Goal: Task Accomplishment & Management: Complete application form

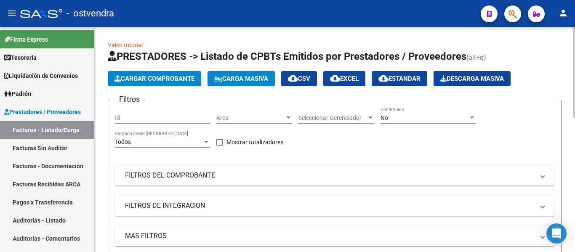
scroll to position [47, 0]
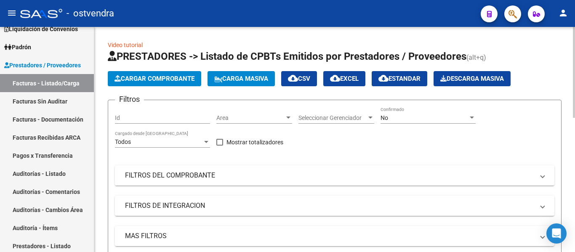
click at [131, 79] on span "Cargar Comprobante" at bounding box center [155, 79] width 80 height 8
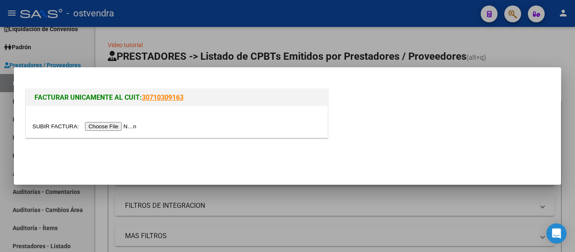
click at [94, 129] on input "file" at bounding box center [85, 126] width 107 height 9
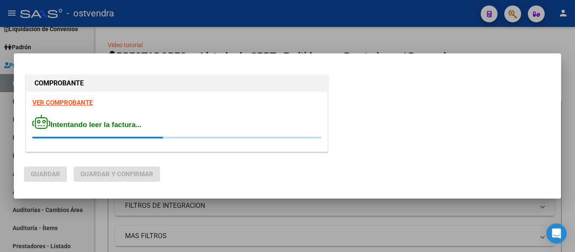
drag, startPoint x: 94, startPoint y: 129, endPoint x: 157, endPoint y: 86, distance: 76.4
click at [157, 86] on div "COMPROBANTE VER COMPROBANTE Intentando leer la factura... Guardar Guardar y Con…" at bounding box center [287, 126] width 575 height 252
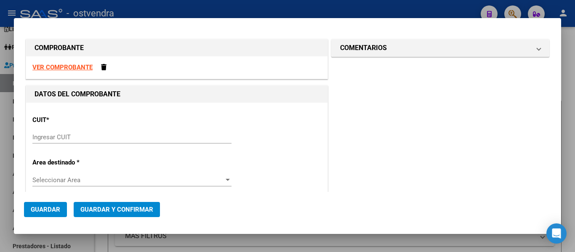
click at [62, 144] on div "Ingresar CUIT" at bounding box center [131, 141] width 199 height 21
click at [56, 137] on input "Ingresar CUIT" at bounding box center [131, 138] width 199 height 8
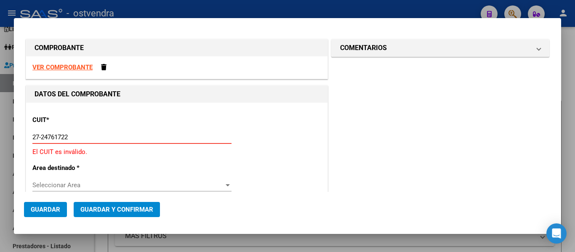
type input "27-24761722-7"
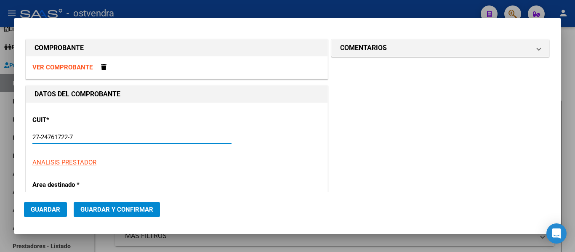
type input "2"
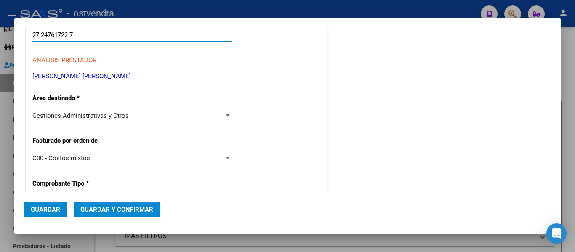
scroll to position [104, 0]
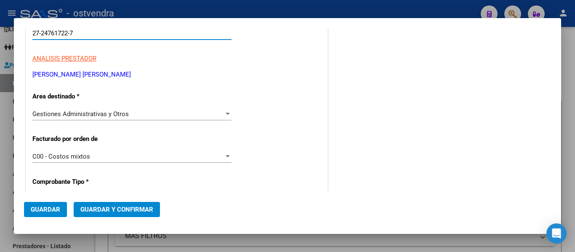
type input "27-24761722-7"
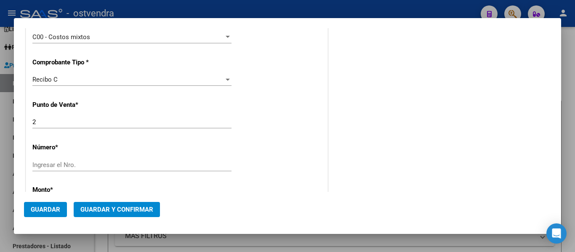
scroll to position [224, 0]
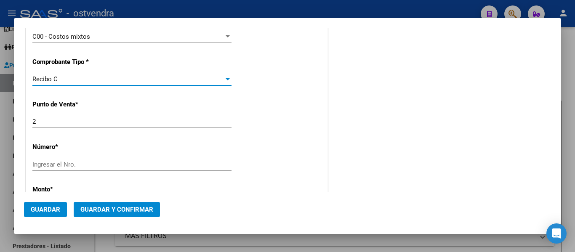
click at [89, 81] on div "Recibo C" at bounding box center [128, 79] width 192 height 8
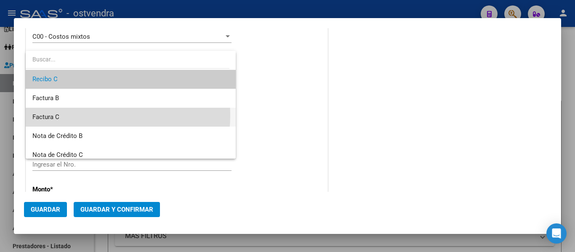
click at [81, 115] on span "Factura C" at bounding box center [130, 117] width 197 height 19
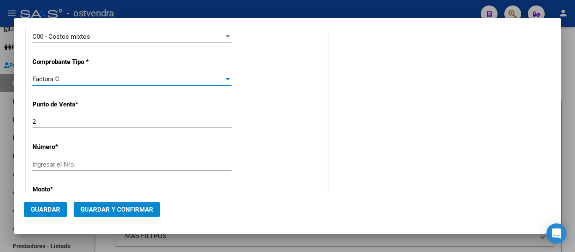
click at [66, 127] on div "2 Ingresar el Nro." at bounding box center [131, 121] width 199 height 13
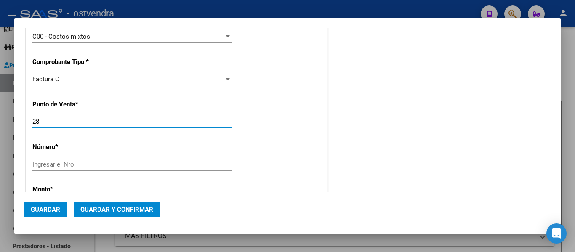
type input "28"
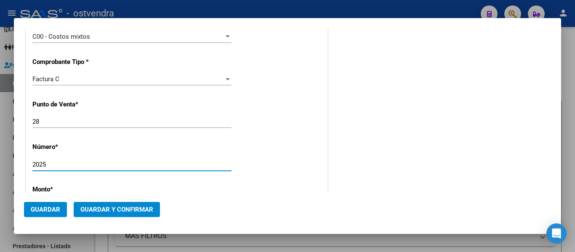
scroll to position [289, 0]
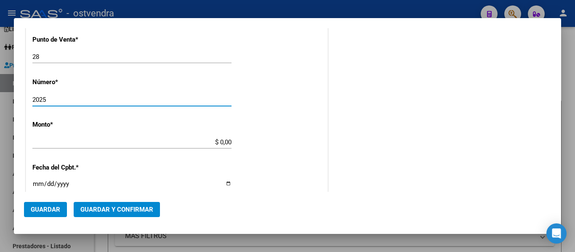
type input "2025"
click at [226, 142] on input "$ 0,00" at bounding box center [131, 143] width 199 height 8
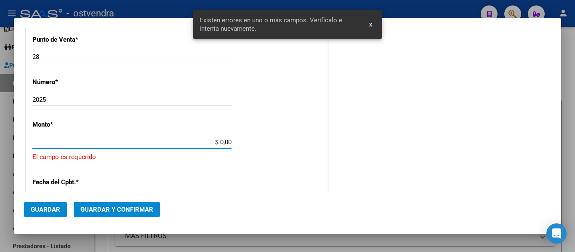
scroll to position [317, 0]
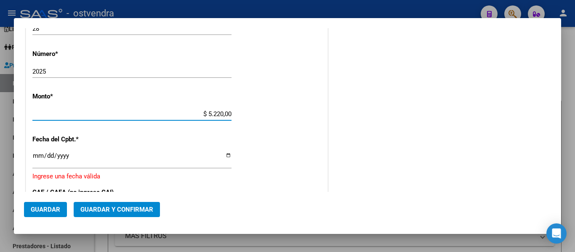
type input "$ 52.200,00"
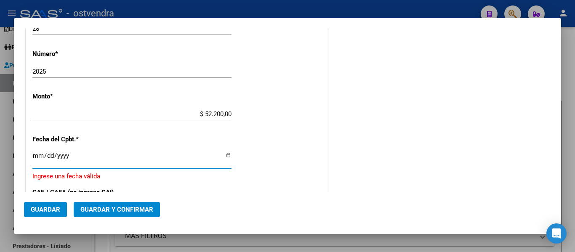
click at [36, 155] on input "Ingresar la fecha" at bounding box center [131, 159] width 199 height 13
type input "[DATE]"
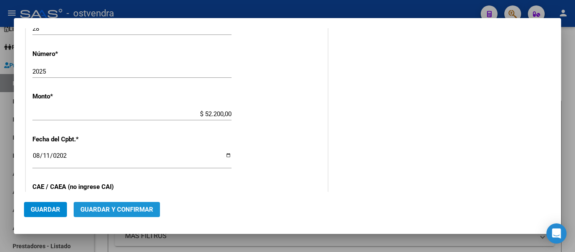
click at [126, 207] on span "Guardar y Confirmar" at bounding box center [116, 210] width 73 height 8
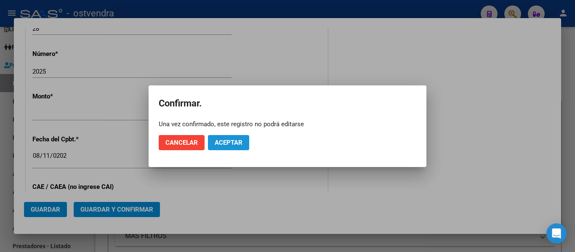
click at [222, 147] on button "Aceptar" at bounding box center [228, 142] width 41 height 15
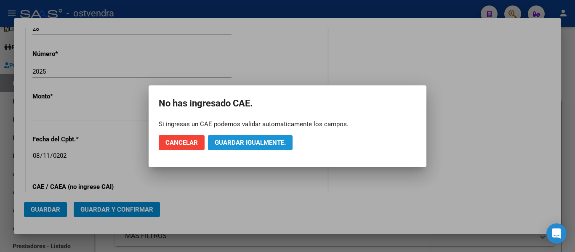
click at [222, 147] on button "Guardar igualmente." at bounding box center [250, 142] width 85 height 15
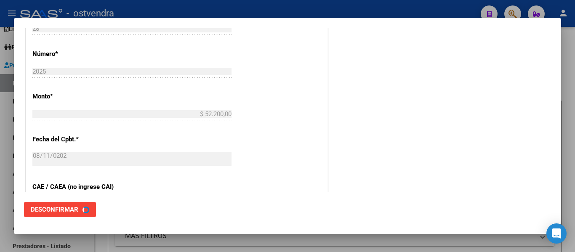
scroll to position [0, 0]
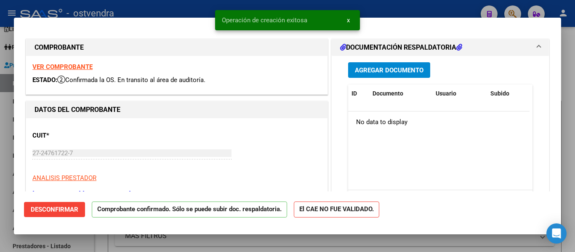
click at [0, 216] on div at bounding box center [287, 126] width 575 height 252
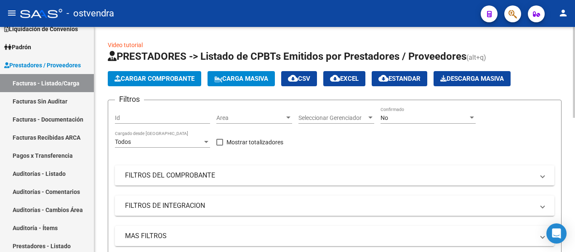
click at [179, 73] on button "Cargar Comprobante" at bounding box center [155, 78] width 94 height 15
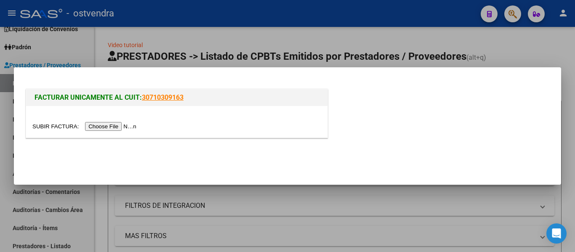
click at [126, 127] on input "file" at bounding box center [85, 126] width 107 height 9
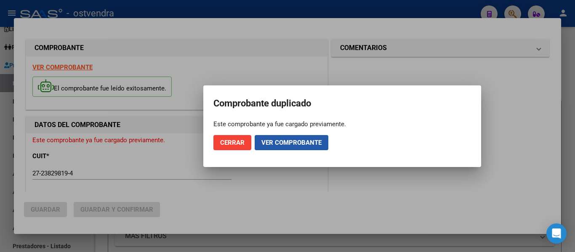
click at [305, 145] on span "Ver comprobante" at bounding box center [292, 143] width 60 height 8
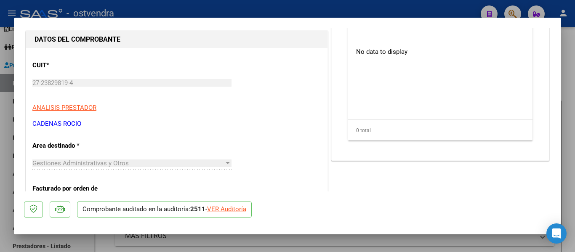
scroll to position [133, 0]
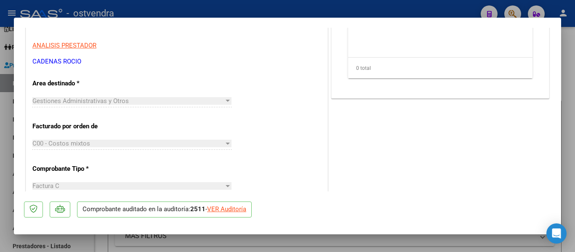
click at [4, 169] on div at bounding box center [287, 126] width 575 height 252
type input "$ 0,00"
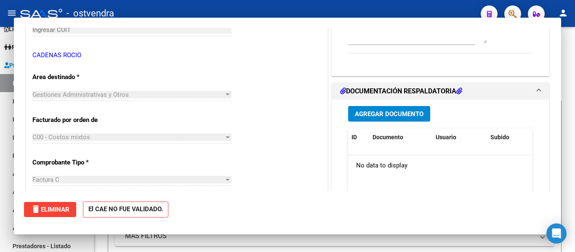
scroll to position [142, 0]
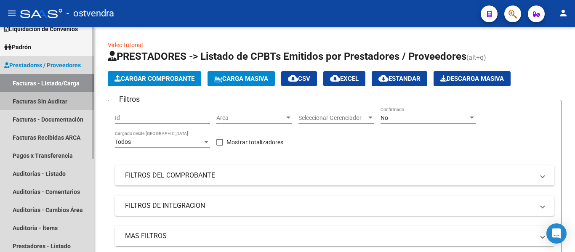
click at [22, 94] on link "Facturas Sin Auditar" at bounding box center [47, 101] width 94 height 18
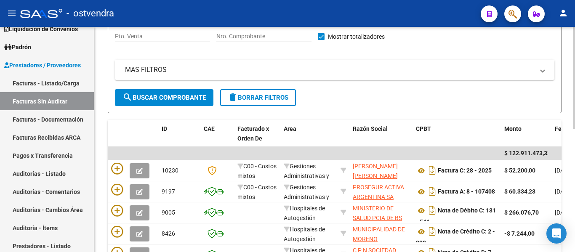
scroll to position [97, 0]
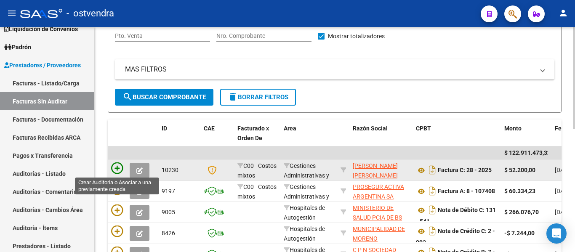
click at [117, 168] on icon at bounding box center [117, 169] width 12 height 12
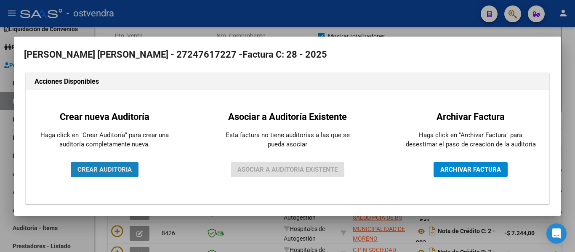
click at [117, 165] on button "CREAR AUDITORIA" at bounding box center [105, 169] width 68 height 15
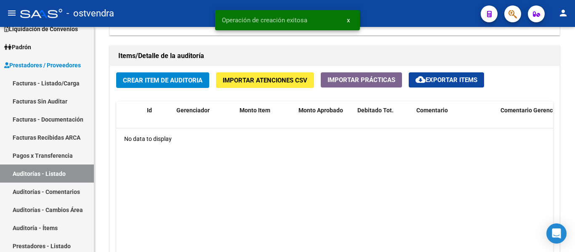
scroll to position [556, 0]
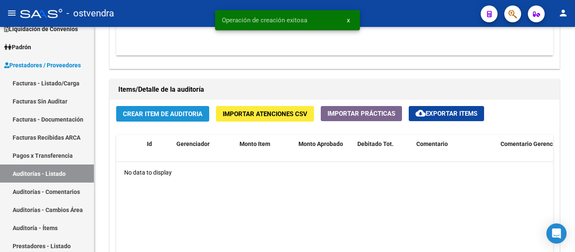
click at [194, 112] on span "Crear Item de Auditoria" at bounding box center [163, 114] width 80 height 8
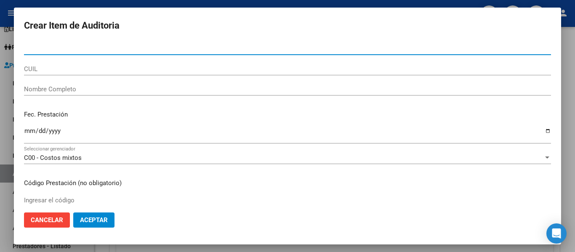
click at [100, 226] on button "Aceptar" at bounding box center [93, 220] width 41 height 15
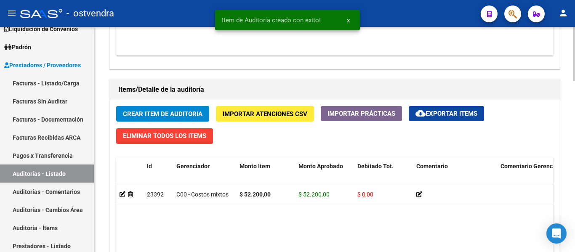
click at [238, 235] on datatable-body "23392 C00 - Costos mixtos $ 52.200,00 $ 52.200,00 $ 0,00 [PERSON_NAME] [DATE]" at bounding box center [334, 249] width 437 height 128
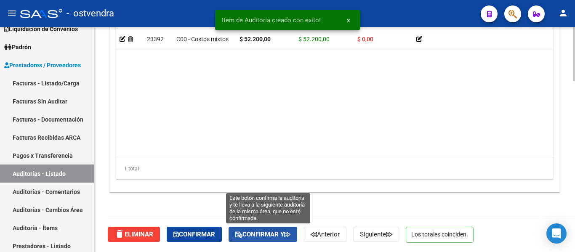
click at [243, 238] on icon "button" at bounding box center [239, 235] width 7 height 6
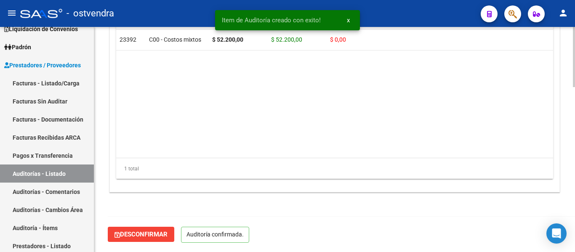
scroll to position [616, 0]
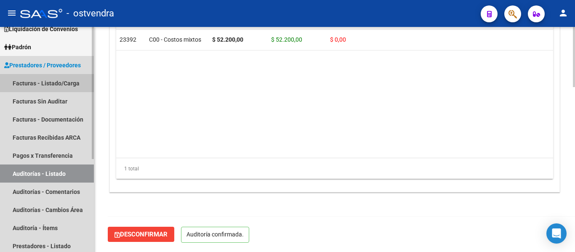
click at [64, 84] on link "Facturas - Listado/Carga" at bounding box center [47, 83] width 94 height 18
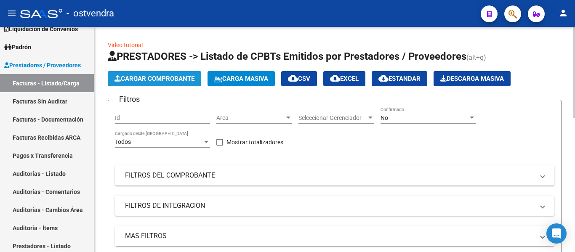
click at [155, 77] on span "Cargar Comprobante" at bounding box center [155, 79] width 80 height 8
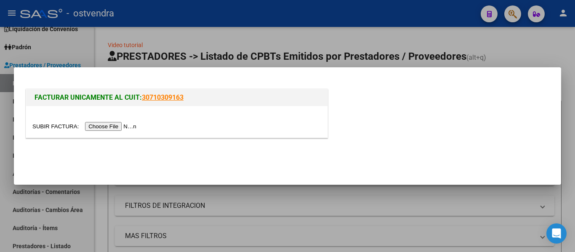
drag, startPoint x: 126, startPoint y: 126, endPoint x: 98, endPoint y: 124, distance: 28.7
click at [98, 124] on input "file" at bounding box center [85, 126] width 107 height 9
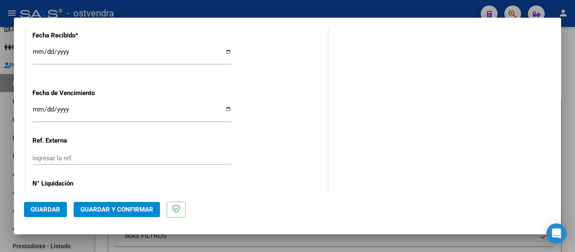
scroll to position [583, 0]
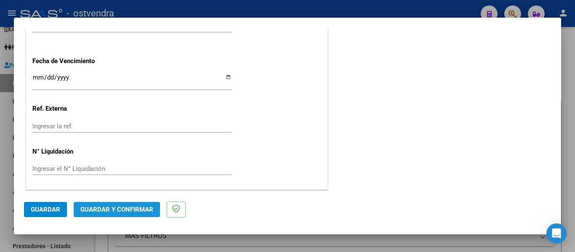
click at [88, 211] on span "Guardar y Confirmar" at bounding box center [116, 210] width 73 height 8
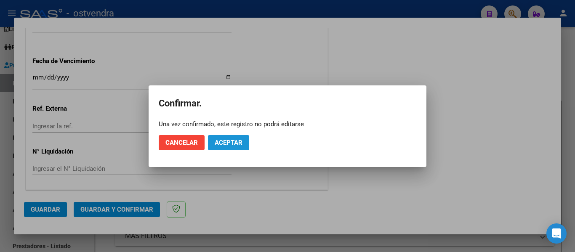
click at [234, 140] on span "Aceptar" at bounding box center [229, 143] width 28 height 8
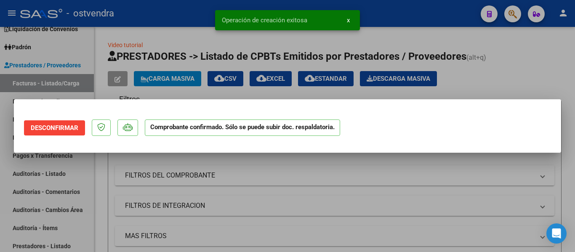
scroll to position [0, 0]
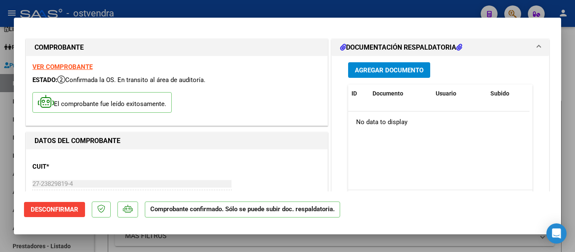
click at [0, 202] on div at bounding box center [287, 126] width 575 height 252
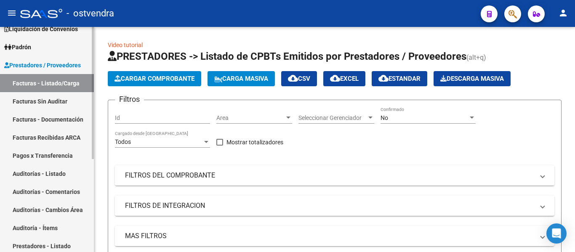
click at [37, 102] on link "Facturas Sin Auditar" at bounding box center [47, 101] width 94 height 18
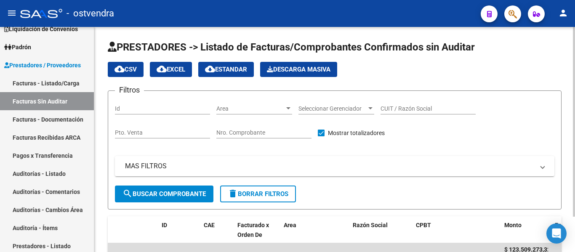
scroll to position [43, 0]
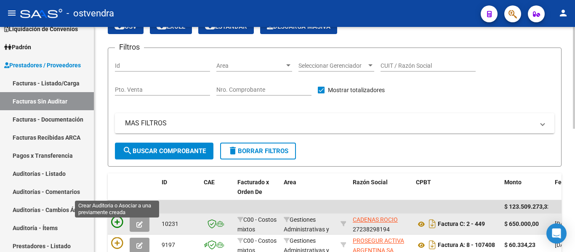
click at [112, 222] on icon at bounding box center [117, 223] width 12 height 12
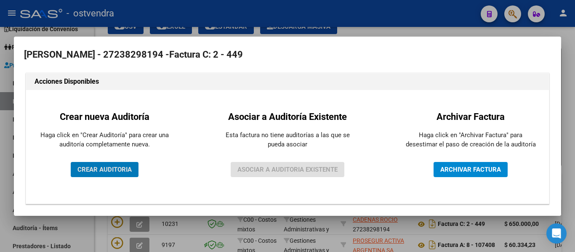
click at [85, 171] on span "CREAR AUDITORIA" at bounding box center [105, 170] width 54 height 8
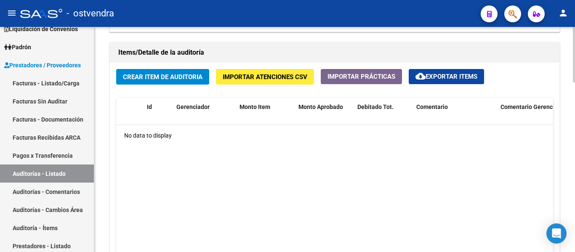
scroll to position [598, 0]
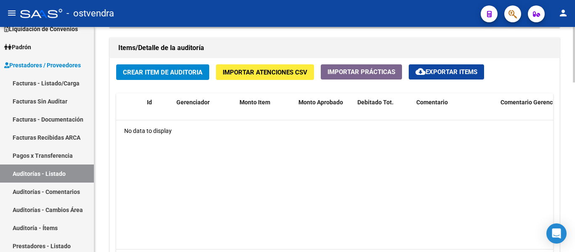
click at [173, 80] on button "Crear Item de Auditoria" at bounding box center [162, 72] width 93 height 16
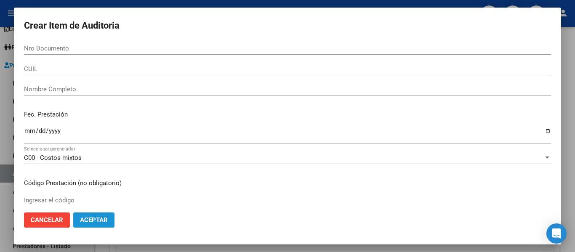
click at [83, 215] on button "Aceptar" at bounding box center [93, 220] width 41 height 15
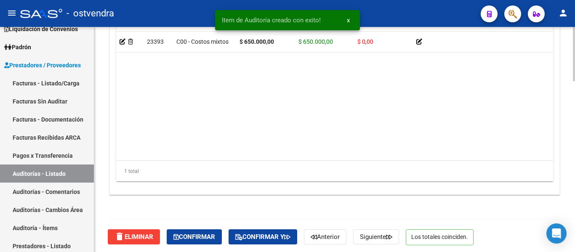
scroll to position [712, 0]
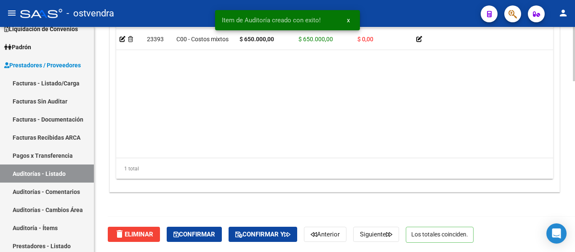
click at [198, 224] on div "delete Eliminar Confirmar Confirmar y Anterior Siguiente Los totales coinciden." at bounding box center [338, 234] width 461 height 35
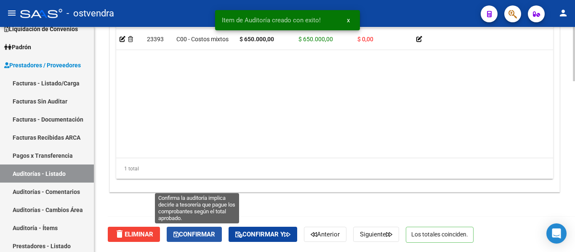
click at [198, 234] on span "Confirmar" at bounding box center [195, 235] width 42 height 8
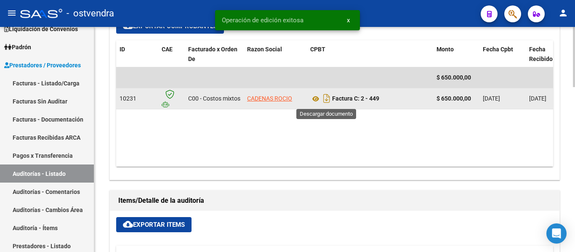
scroll to position [372, 0]
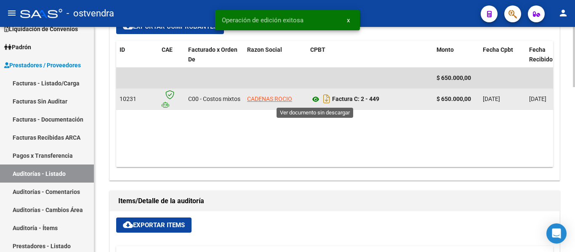
click at [315, 102] on icon at bounding box center [315, 99] width 11 height 10
